Goal: Information Seeking & Learning: Learn about a topic

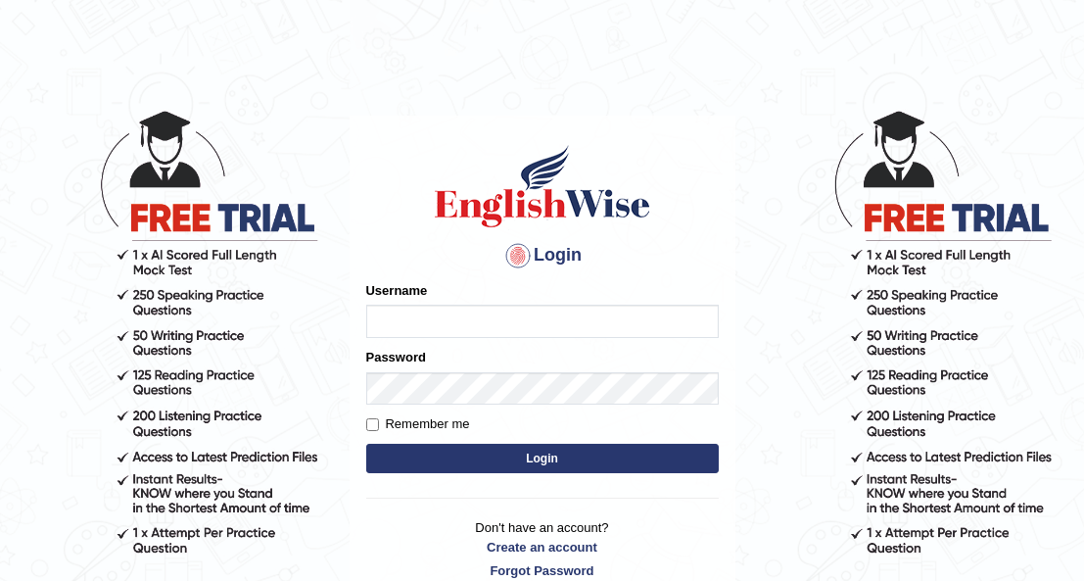
type input "Maria1224"
click at [532, 461] on button "Login" at bounding box center [542, 458] width 353 height 29
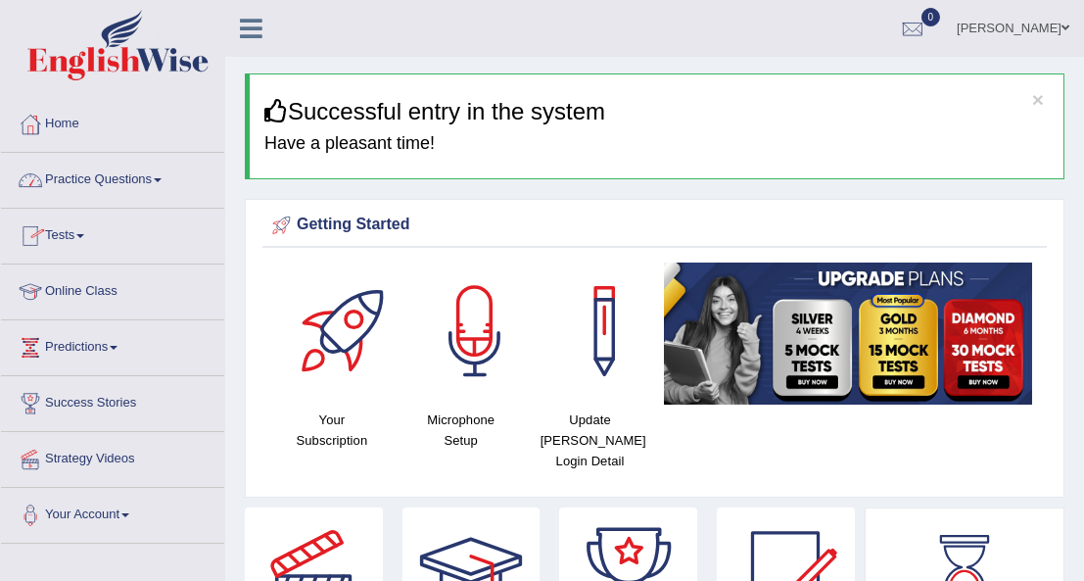
click at [161, 176] on link "Practice Questions" at bounding box center [112, 177] width 223 height 49
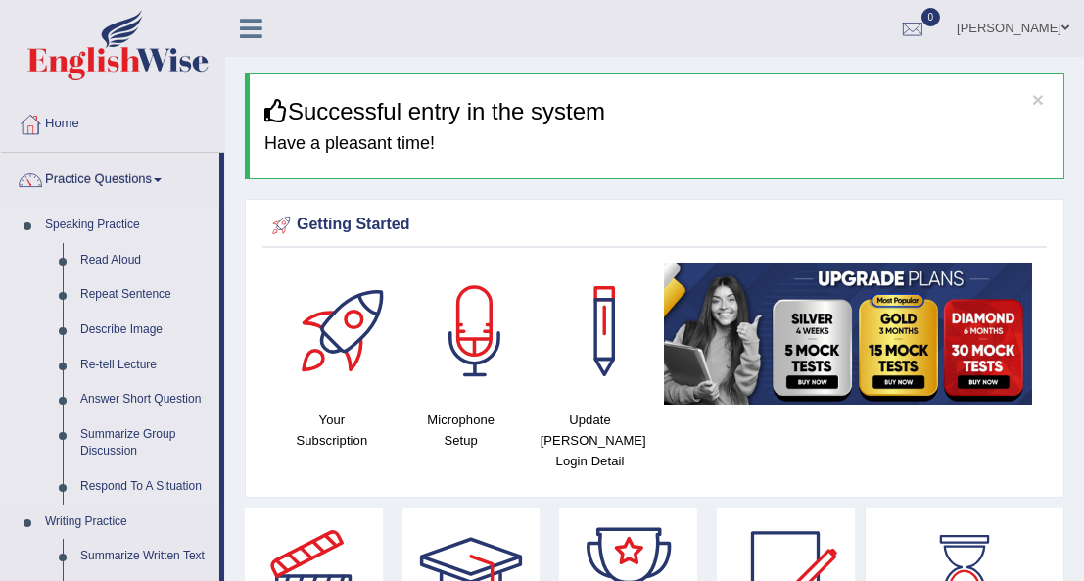
click at [138, 325] on link "Describe Image" at bounding box center [145, 329] width 148 height 35
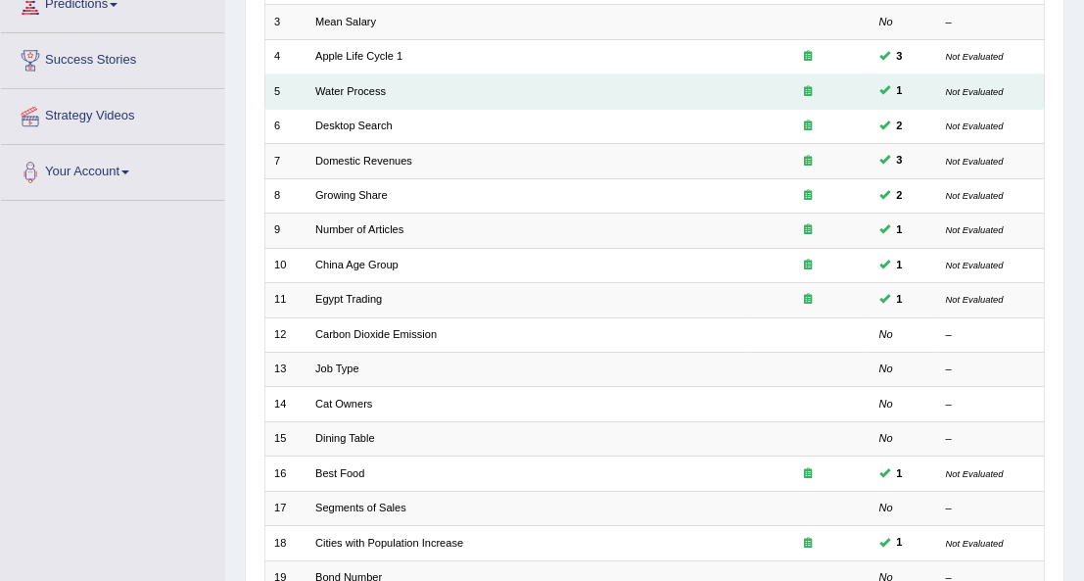
scroll to position [344, 0]
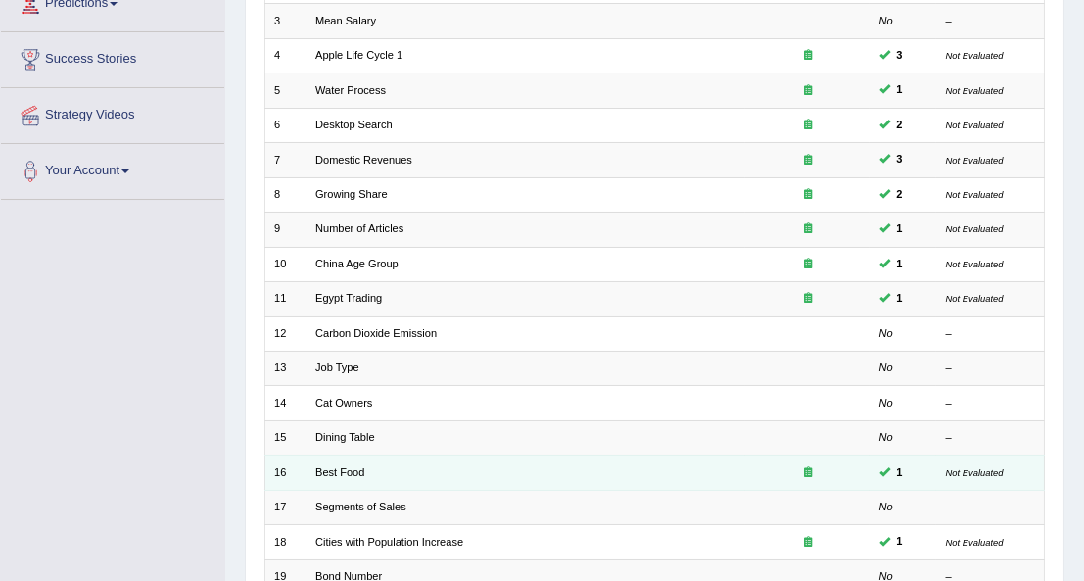
click at [388, 471] on td "Best Food" at bounding box center [525, 472] width 439 height 34
click at [336, 466] on link "Best Food" at bounding box center [339, 472] width 49 height 12
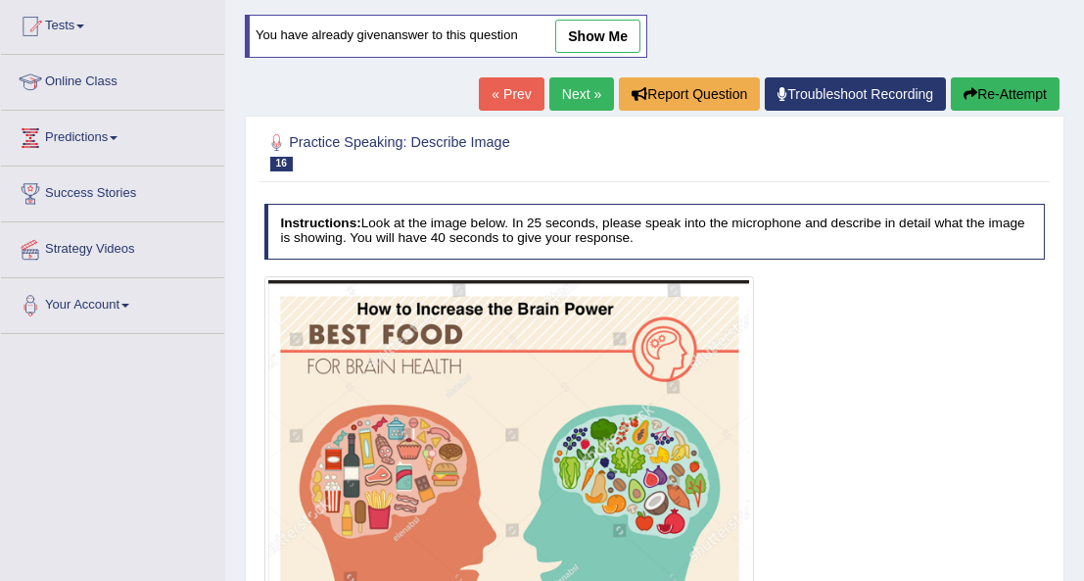
scroll to position [208, 0]
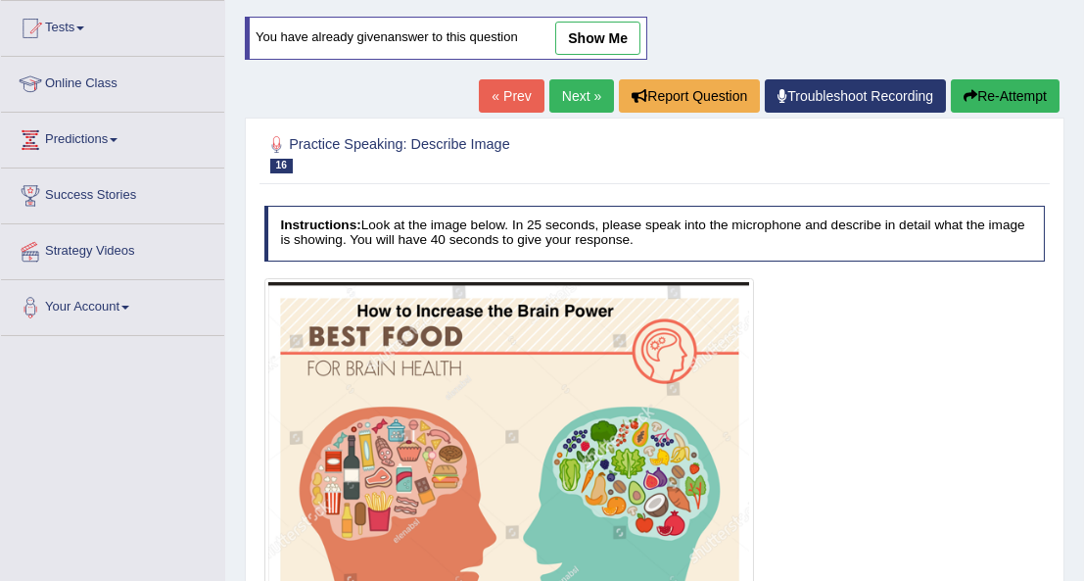
click at [594, 43] on link "show me" at bounding box center [597, 38] width 85 height 33
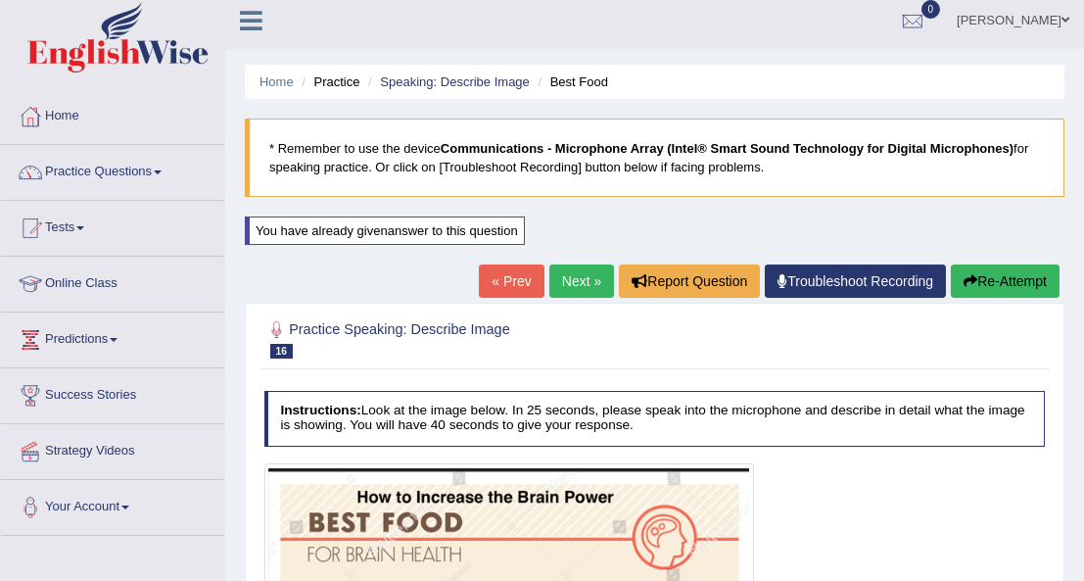
scroll to position [0, 0]
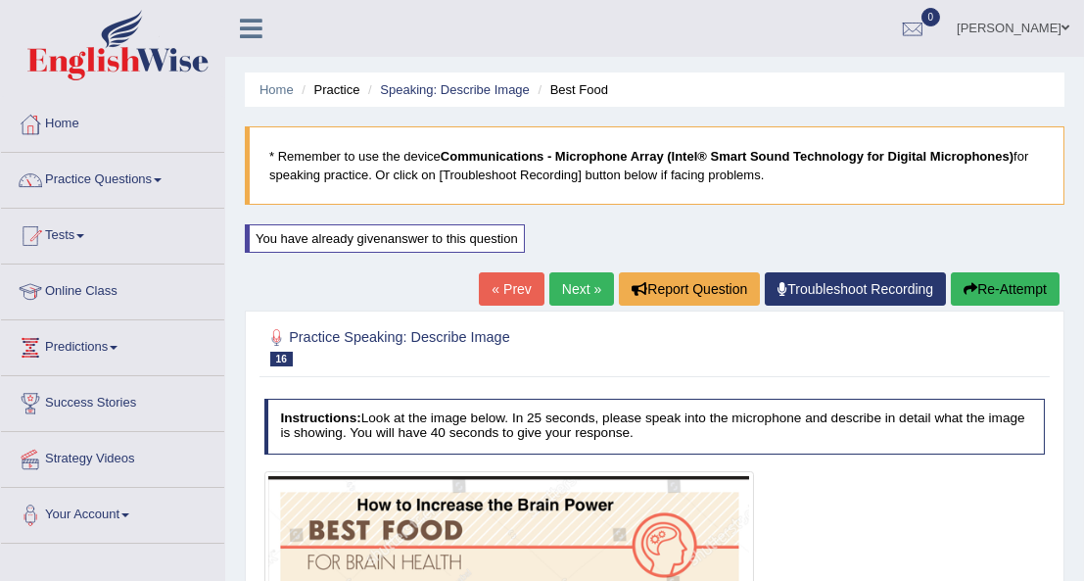
click at [582, 280] on link "Next »" at bounding box center [581, 288] width 65 height 33
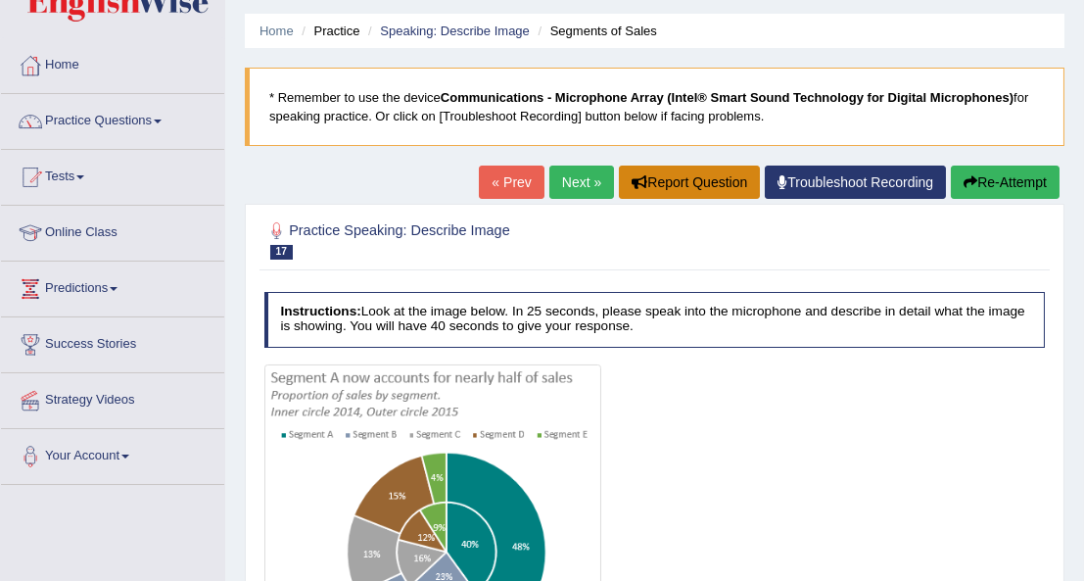
scroll to position [57, 0]
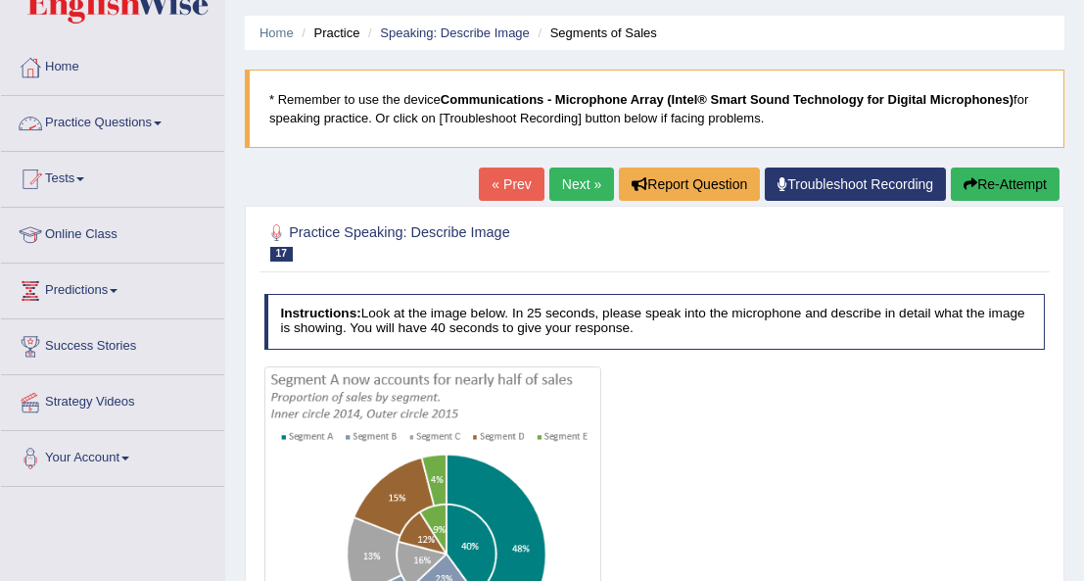
click at [164, 118] on link "Practice Questions" at bounding box center [112, 120] width 223 height 49
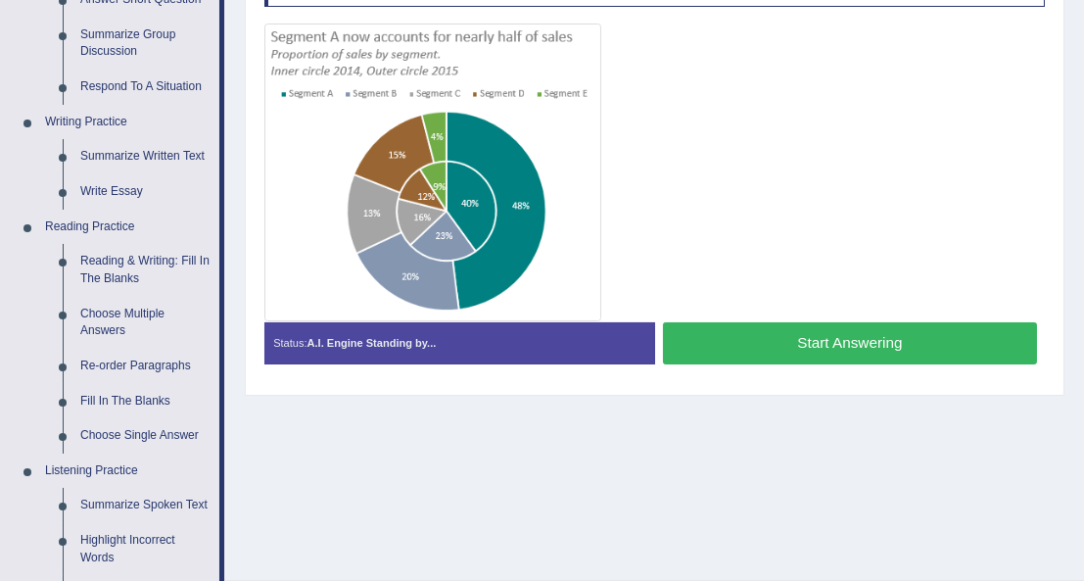
scroll to position [400, 0]
click at [111, 260] on link "Reading & Writing: Fill In The Blanks" at bounding box center [145, 270] width 148 height 52
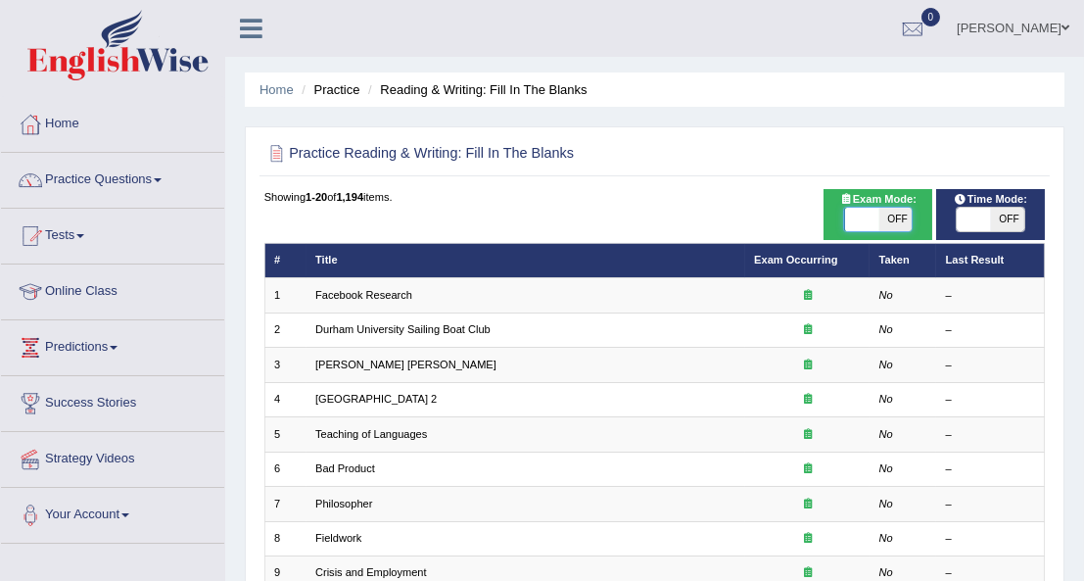
click at [850, 217] on span at bounding box center [861, 220] width 34 height 24
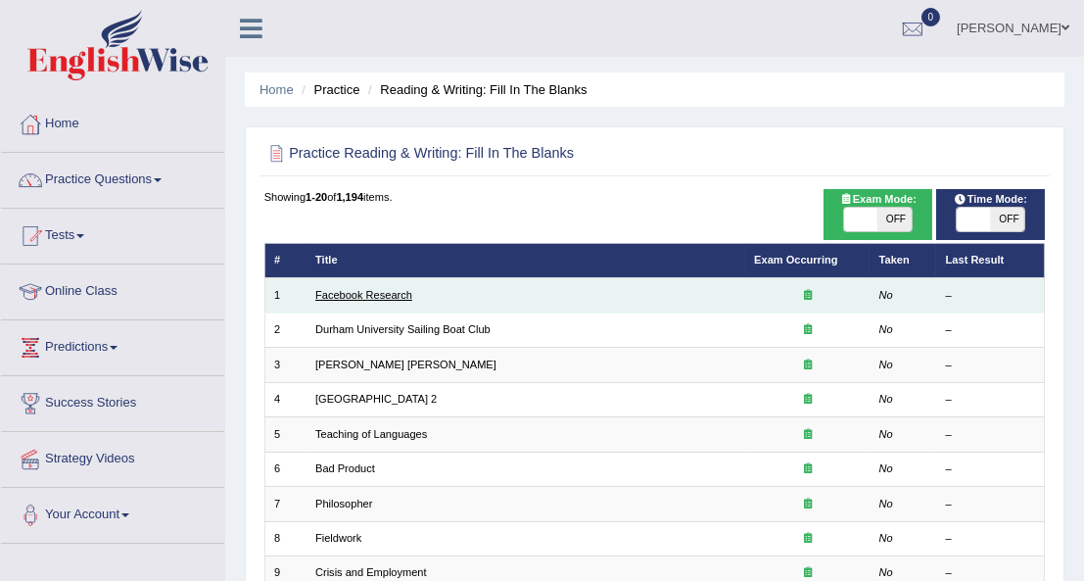
click at [348, 293] on link "Facebook Research" at bounding box center [363, 295] width 97 height 12
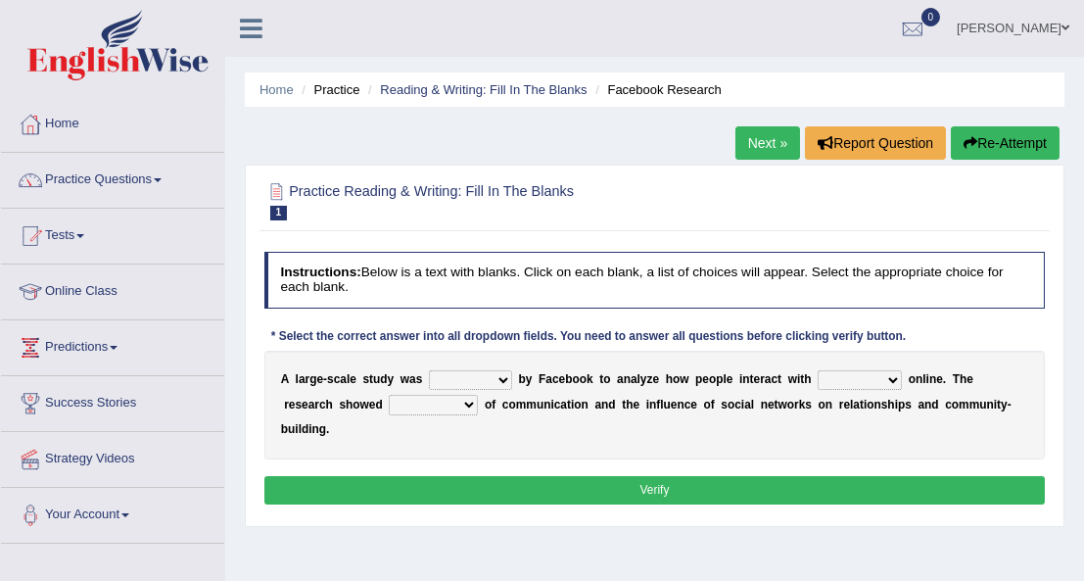
click at [495, 376] on select "surveyed had asked made" at bounding box center [470, 380] width 83 height 20
select select "made"
click at [429, 370] on select "surveyed had asked made" at bounding box center [470, 380] width 83 height 20
click at [867, 377] on select "together all each other another" at bounding box center [860, 380] width 84 height 20
select select "each other"
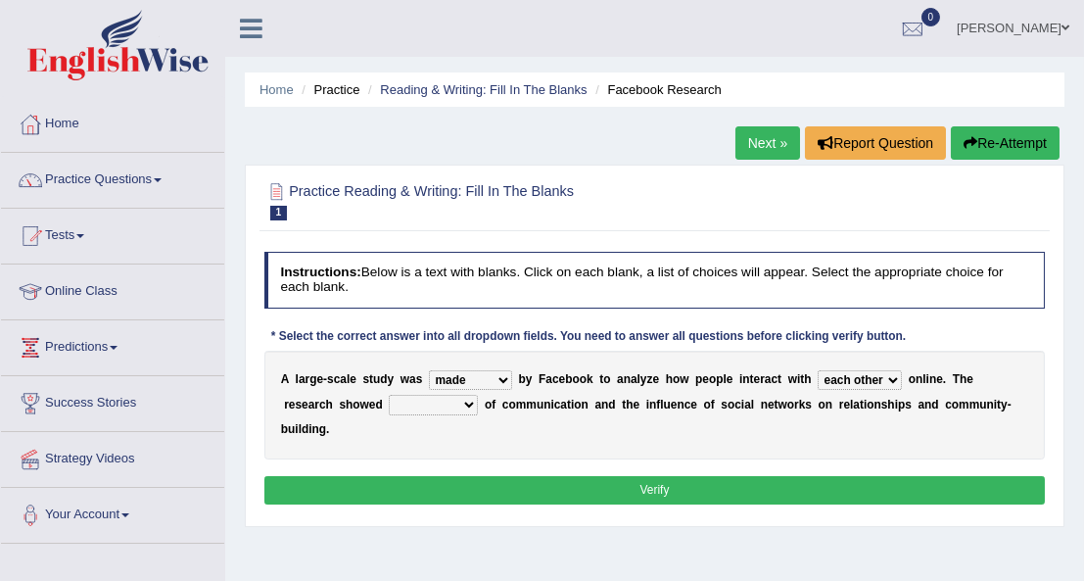
click at [818, 370] on select "together all each other another" at bounding box center [860, 380] width 84 height 20
click at [402, 404] on select "advantages standards fellowships patterns" at bounding box center [433, 405] width 89 height 20
select select "advantages"
click at [389, 395] on select "advantages standards fellowships patterns" at bounding box center [433, 405] width 89 height 20
click at [622, 476] on button "Verify" at bounding box center [654, 490] width 781 height 28
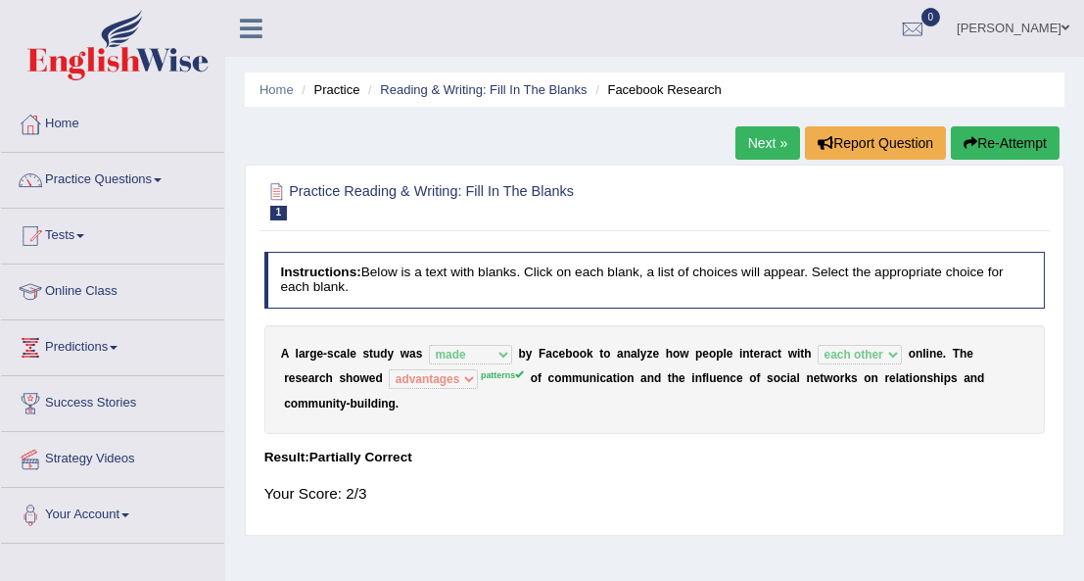
scroll to position [1, 0]
click at [767, 132] on link "Next »" at bounding box center [767, 141] width 65 height 33
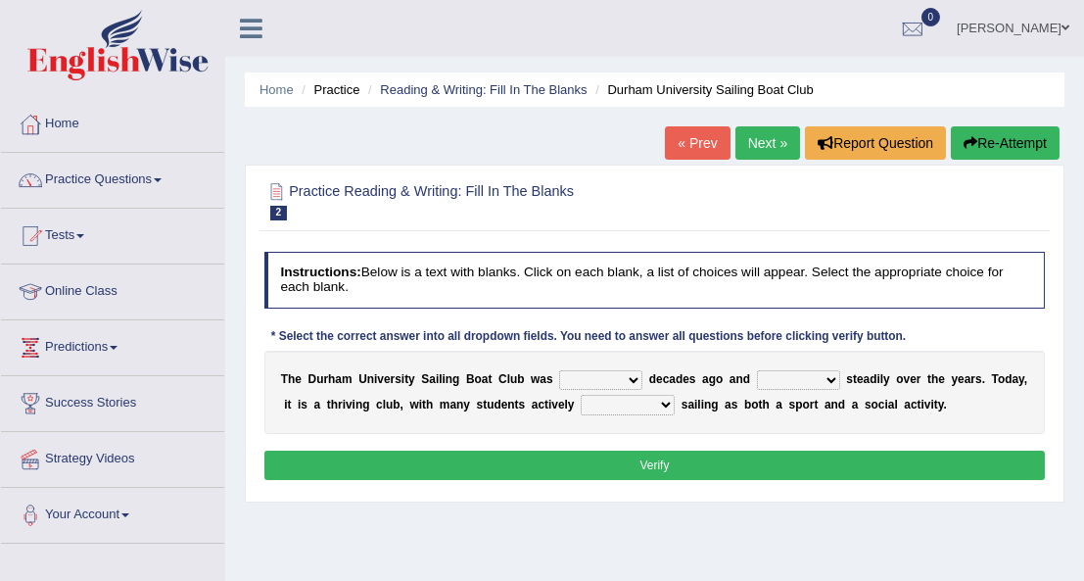
click at [612, 380] on select "found fund founded find" at bounding box center [600, 380] width 83 height 20
click at [559, 370] on select "found fund founded find" at bounding box center [600, 380] width 83 height 20
click at [803, 378] on select "grow growing has grown grown" at bounding box center [798, 380] width 83 height 20
click at [616, 380] on select "found fund founded find" at bounding box center [600, 380] width 83 height 20
select select "founded"
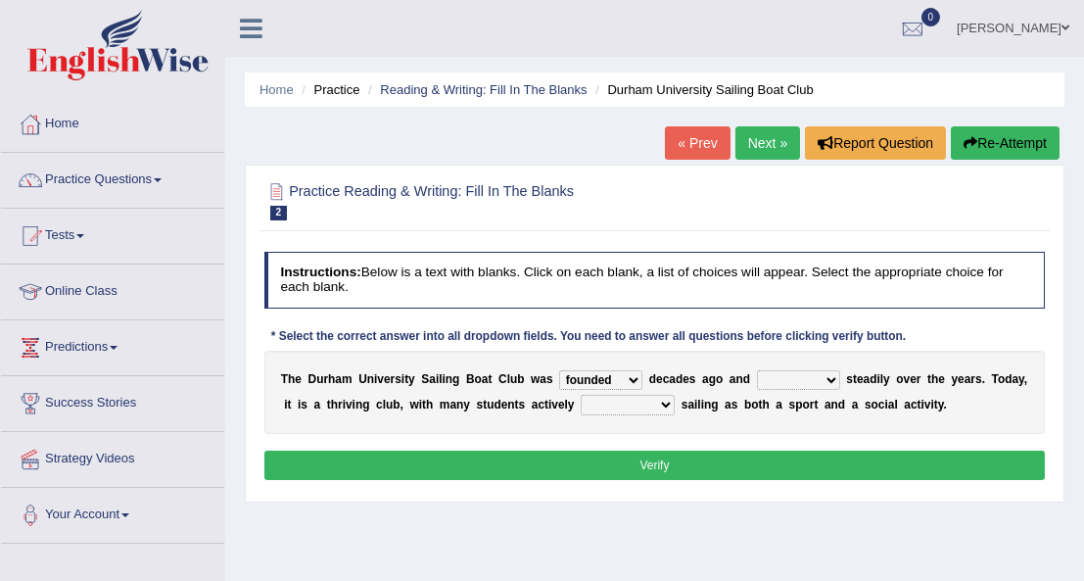
click at [559, 370] on select "found fund founded find" at bounding box center [600, 380] width 83 height 20
click at [805, 377] on select "grow growing has grown grown" at bounding box center [798, 380] width 83 height 20
select select "growing"
click at [757, 370] on select "grow growing has grown grown" at bounding box center [798, 380] width 83 height 20
click at [601, 402] on select "enjoy enjoyed are enjoying enjoying" at bounding box center [628, 405] width 94 height 20
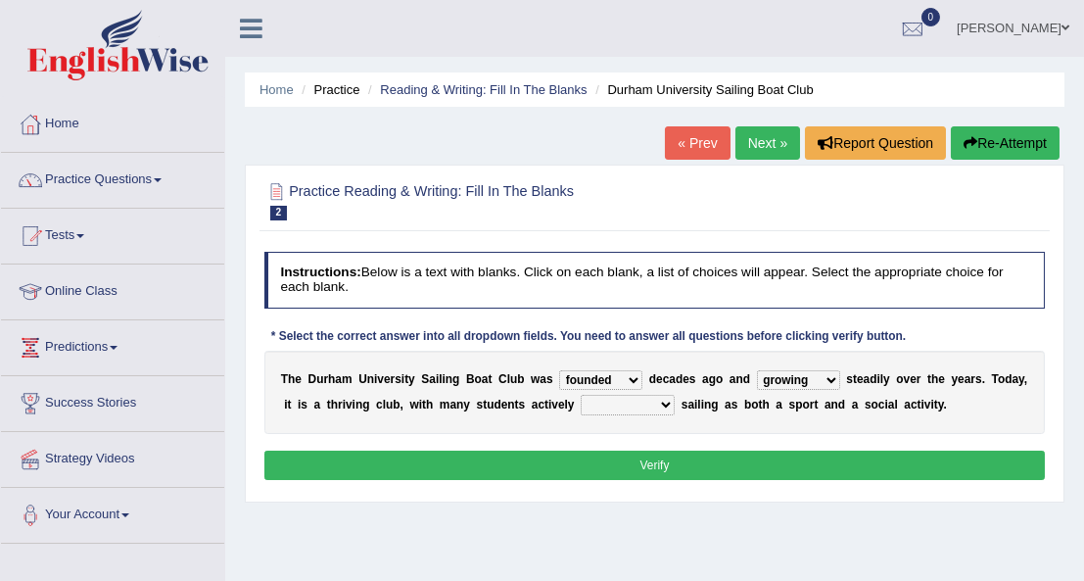
select select "enjoyed"
click at [581, 395] on select "enjoy enjoyed are enjoying enjoying" at bounding box center [628, 405] width 94 height 20
click at [666, 459] on button "Verify" at bounding box center [654, 464] width 781 height 28
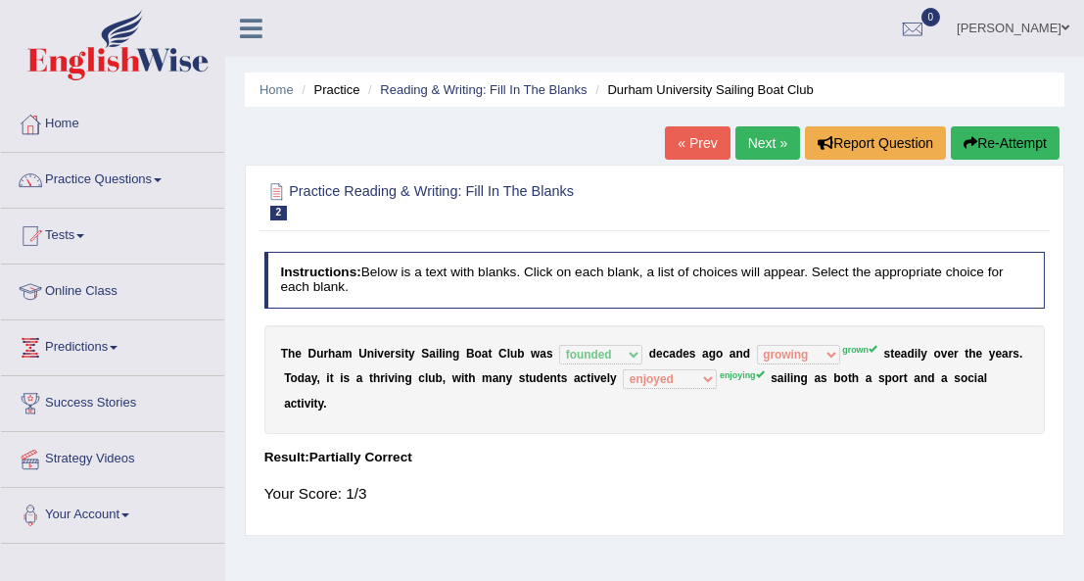
click at [770, 145] on link "Next »" at bounding box center [767, 142] width 65 height 33
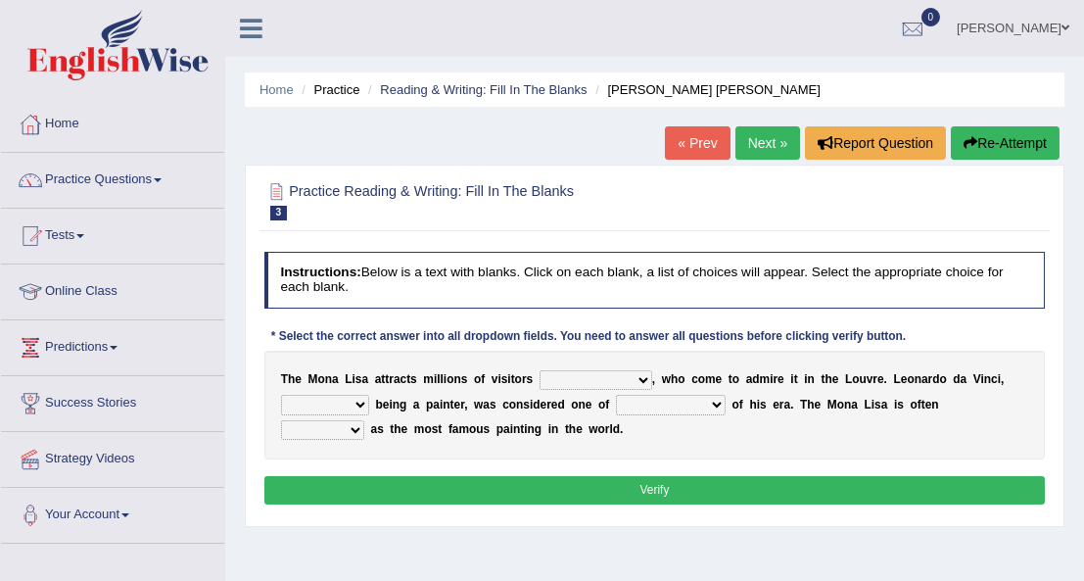
click at [620, 376] on select "around the year the all year all year round per year" at bounding box center [596, 380] width 113 height 20
select select "per year"
click at [540, 370] on select "around the year the all year all year round per year" at bounding box center [596, 380] width 113 height 20
click at [356, 404] on select "rather than as much as as well as as long as" at bounding box center [325, 405] width 88 height 20
select select "as well as"
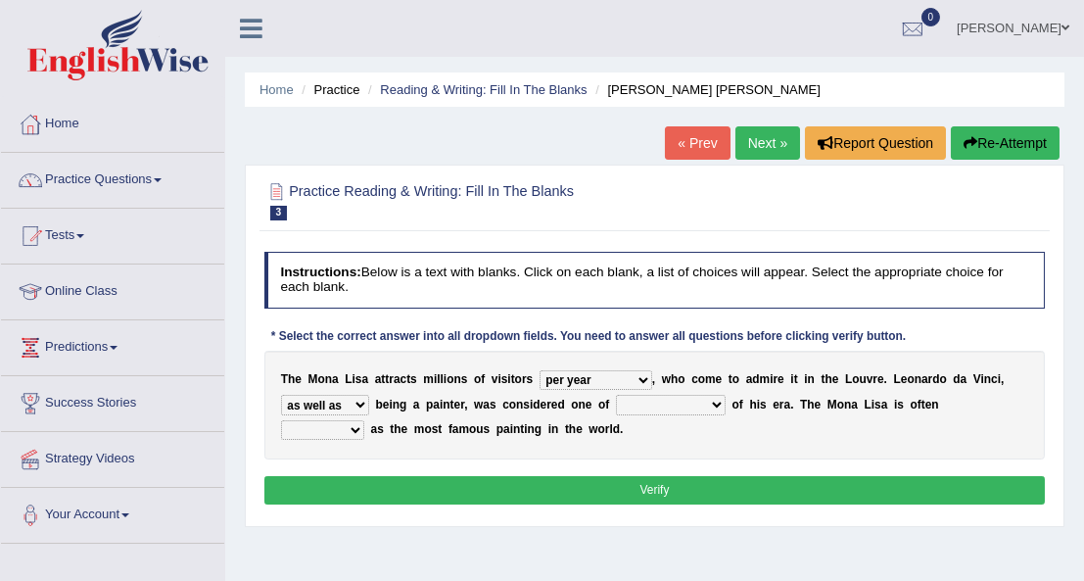
click at [281, 395] on select "rather than as much as as well as as long as" at bounding box center [325, 405] width 88 height 20
click at [696, 405] on select "better artists artist the better artist the best artists" at bounding box center [671, 405] width 110 height 20
select select "the best artists"
click at [616, 395] on select "better artists artist the better artist the best artists" at bounding box center [671, 405] width 110 height 20
click at [364, 420] on select "classified suggested predicted described" at bounding box center [322, 430] width 83 height 20
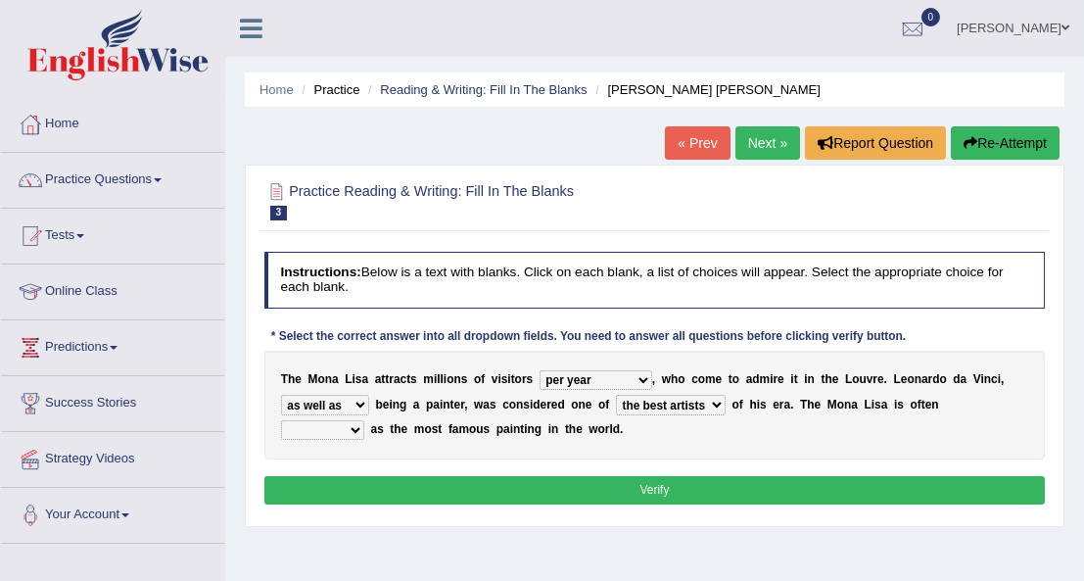
select select "classified"
click at [364, 420] on select "classified suggested predicted described" at bounding box center [322, 430] width 83 height 20
click at [738, 492] on button "Verify" at bounding box center [654, 490] width 781 height 28
